Goal: Check status

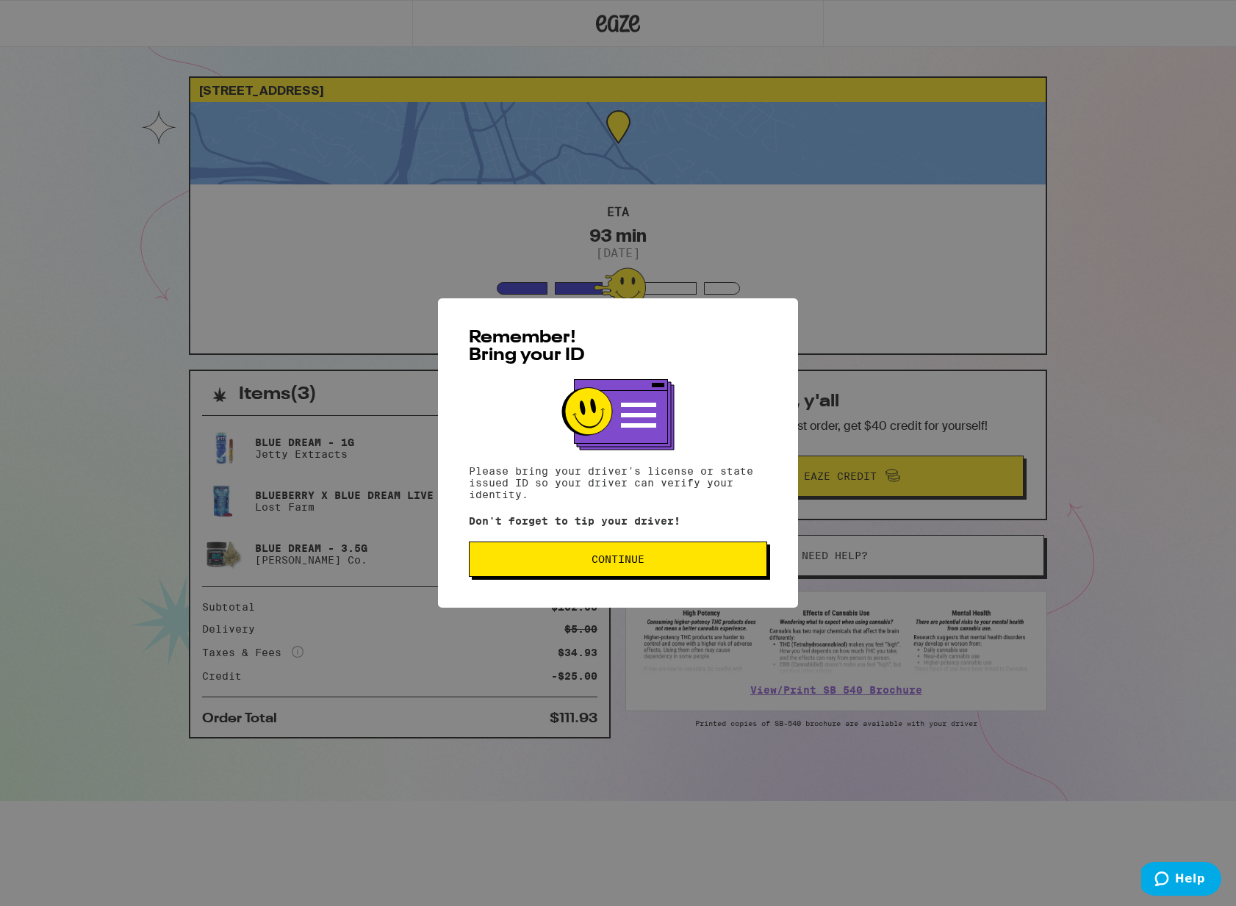
click at [729, 564] on span "Continue" at bounding box center [617, 559] width 273 height 10
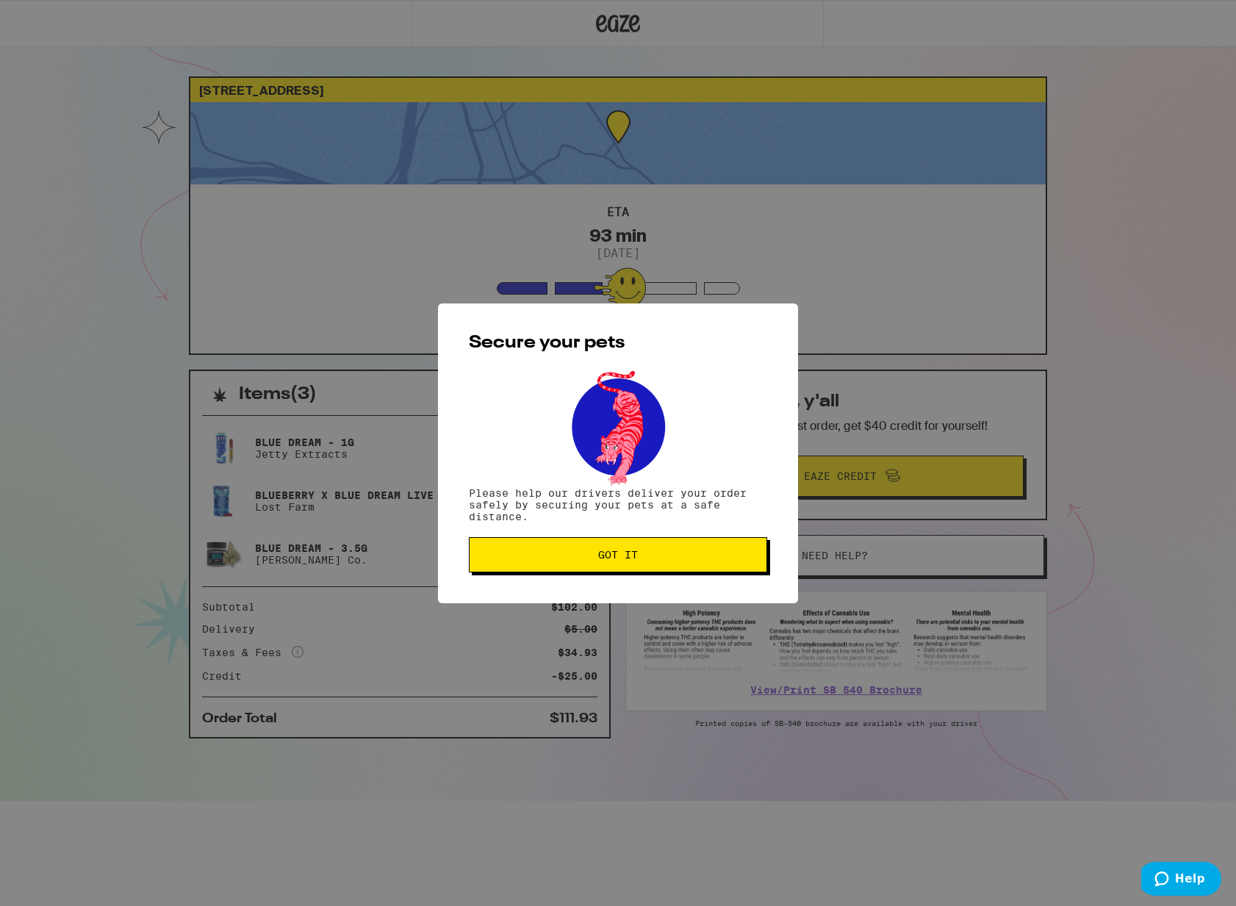
click at [729, 566] on button "Got it" at bounding box center [618, 554] width 298 height 35
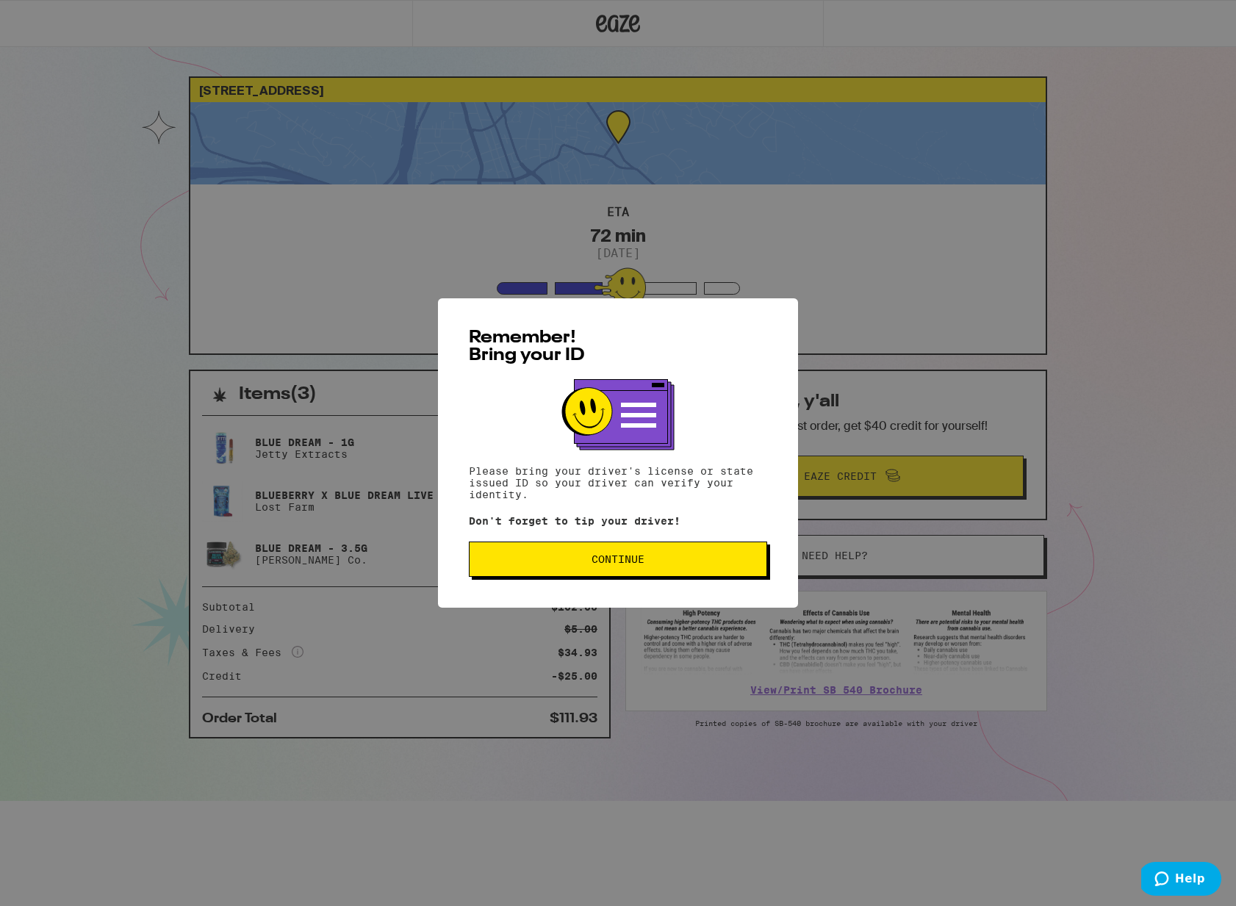
click at [720, 569] on button "Continue" at bounding box center [618, 558] width 298 height 35
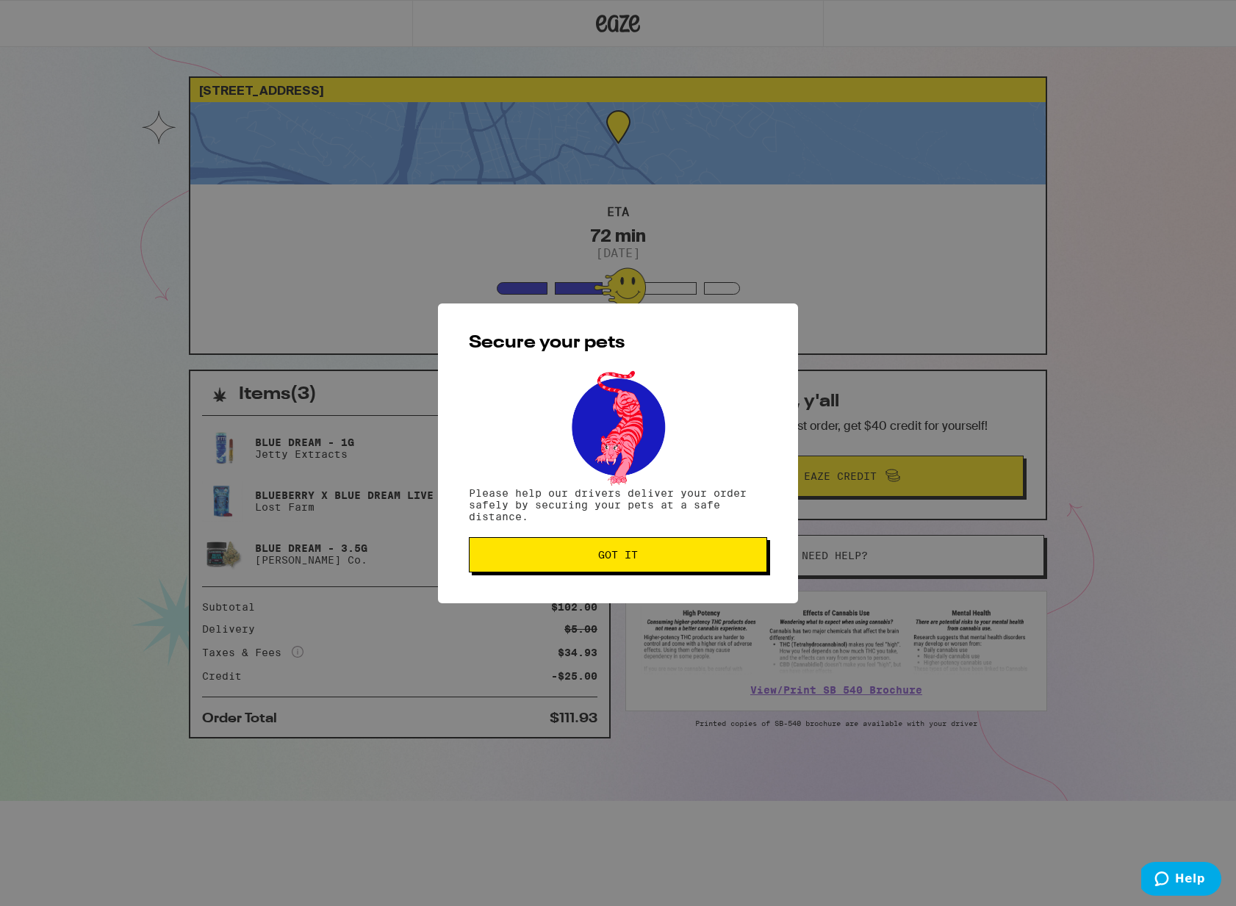
click at [720, 569] on button "Got it" at bounding box center [618, 554] width 298 height 35
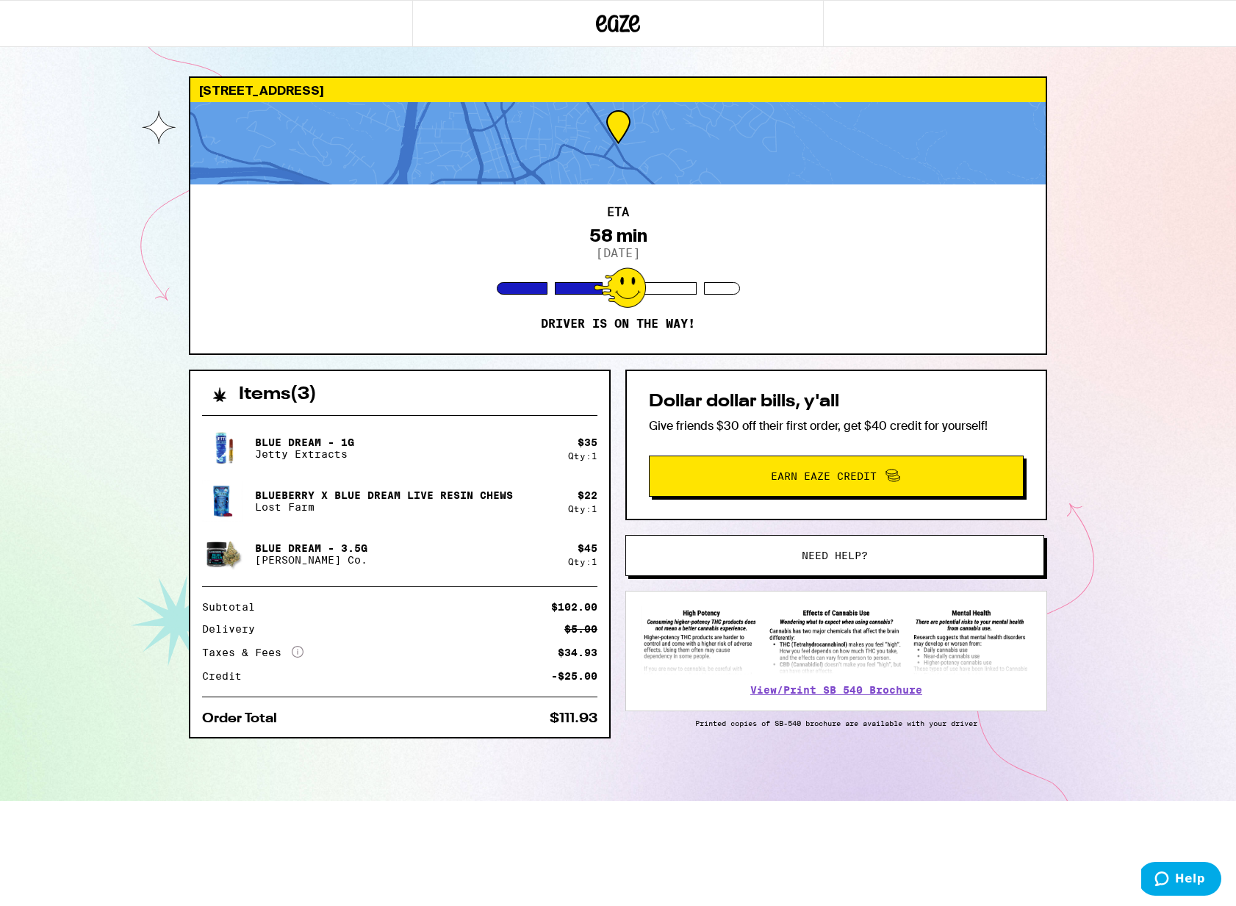
click at [747, 310] on div "ETA 58 min [DATE] Driver is on the way!" at bounding box center [617, 268] width 855 height 169
